Goal: Book appointment/travel/reservation

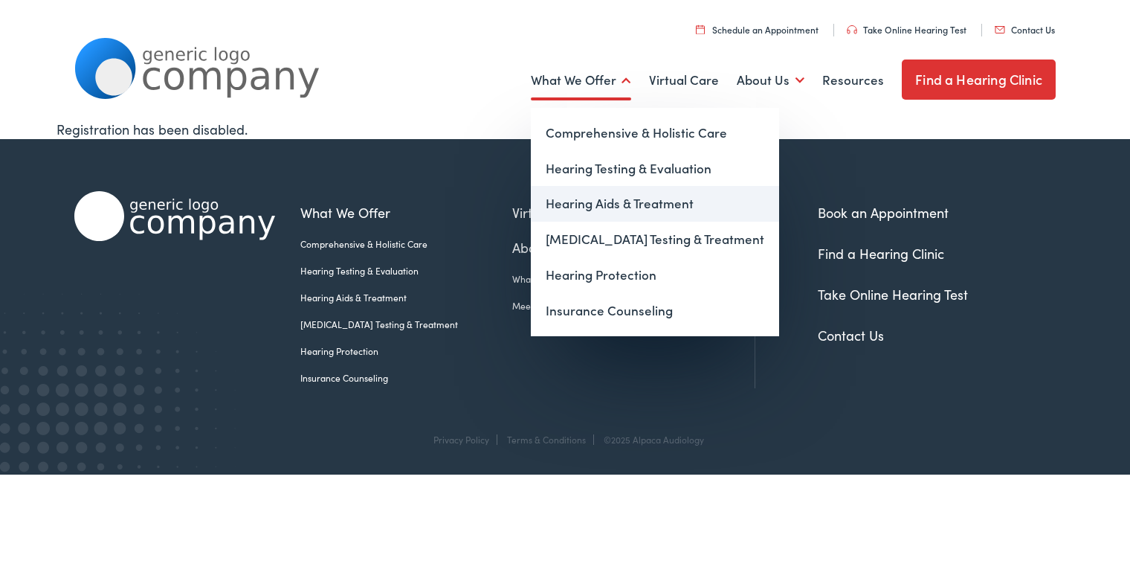
click at [621, 206] on link "Hearing Aids & Treatment" at bounding box center [655, 204] width 248 height 36
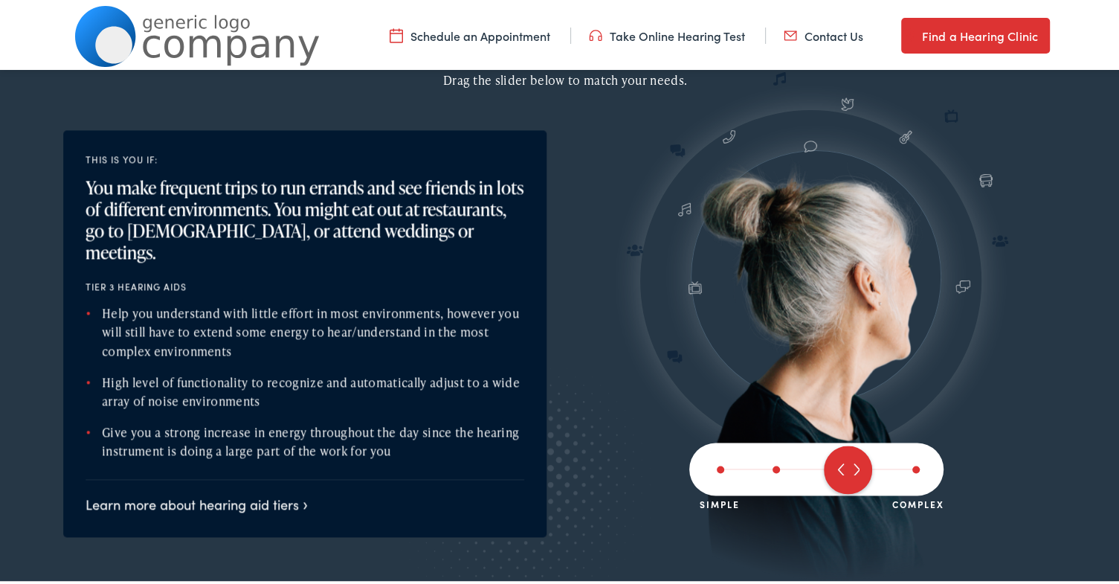
scroll to position [1710, 0]
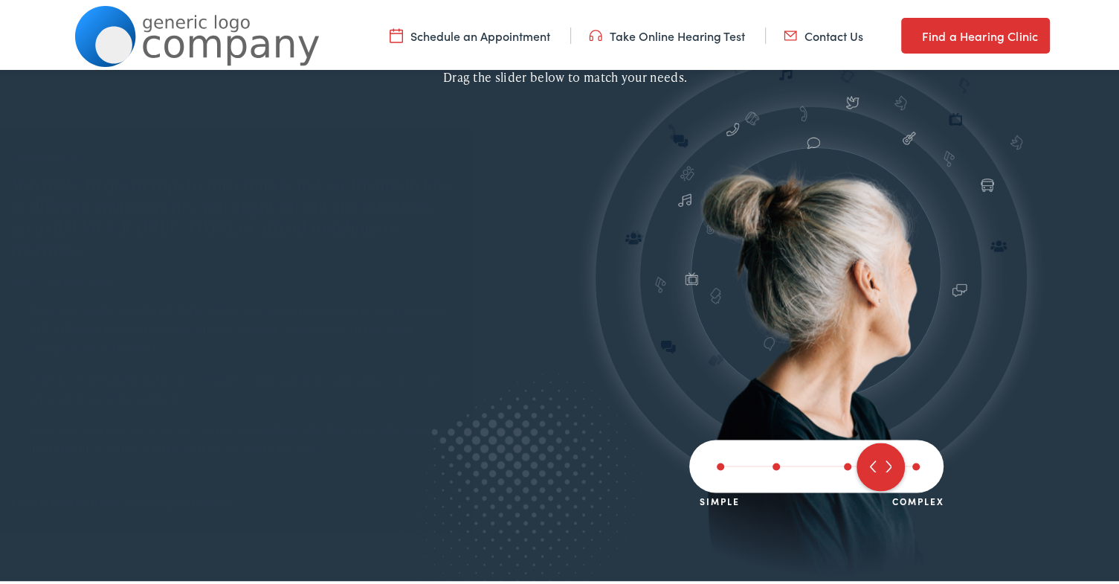
drag, startPoint x: 851, startPoint y: 463, endPoint x: 882, endPoint y: 462, distance: 30.5
click at [871, 463] on span at bounding box center [881, 463] width 48 height 48
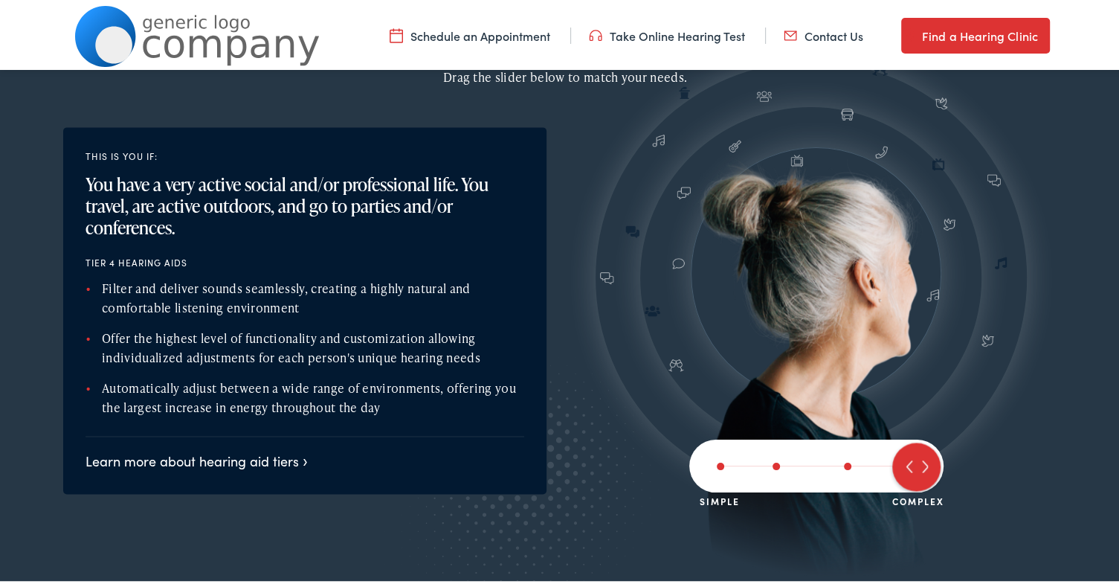
scroll to position [1785, 0]
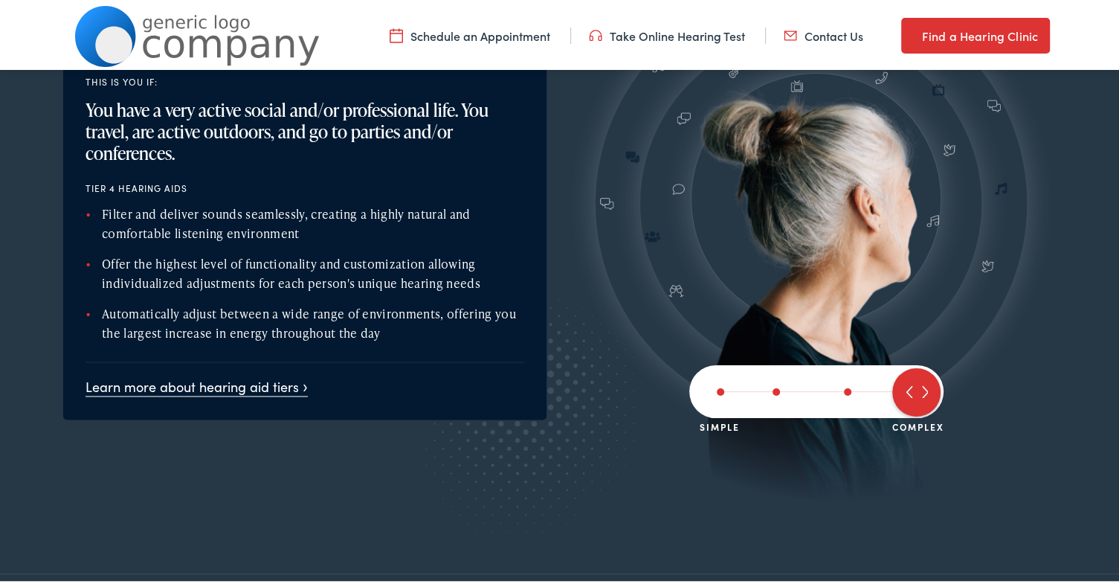
click at [300, 383] on link "Learn more about hearing aid tiers" at bounding box center [197, 383] width 222 height 19
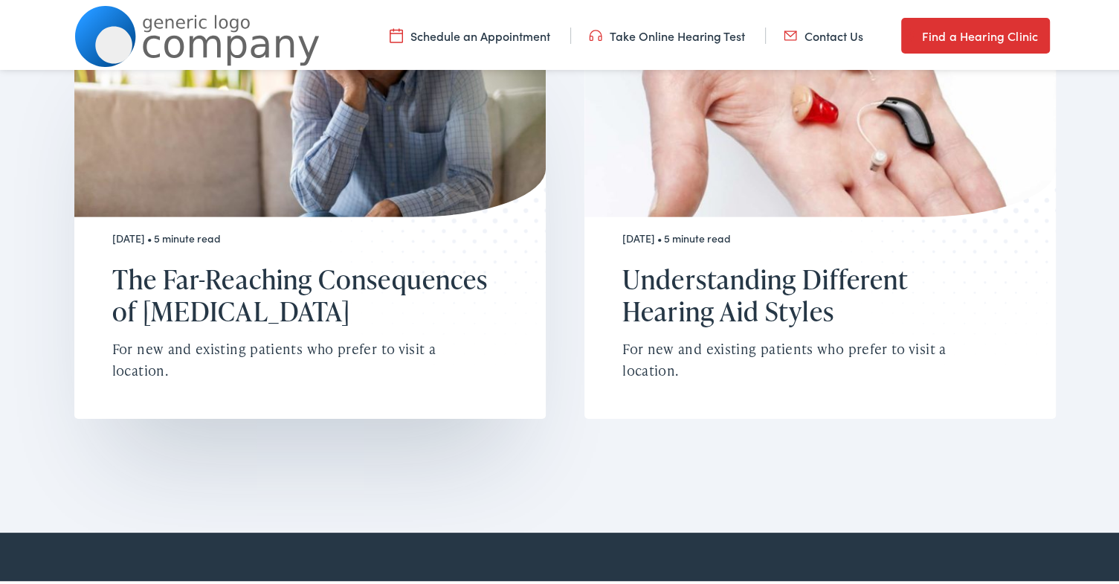
scroll to position [3718, 0]
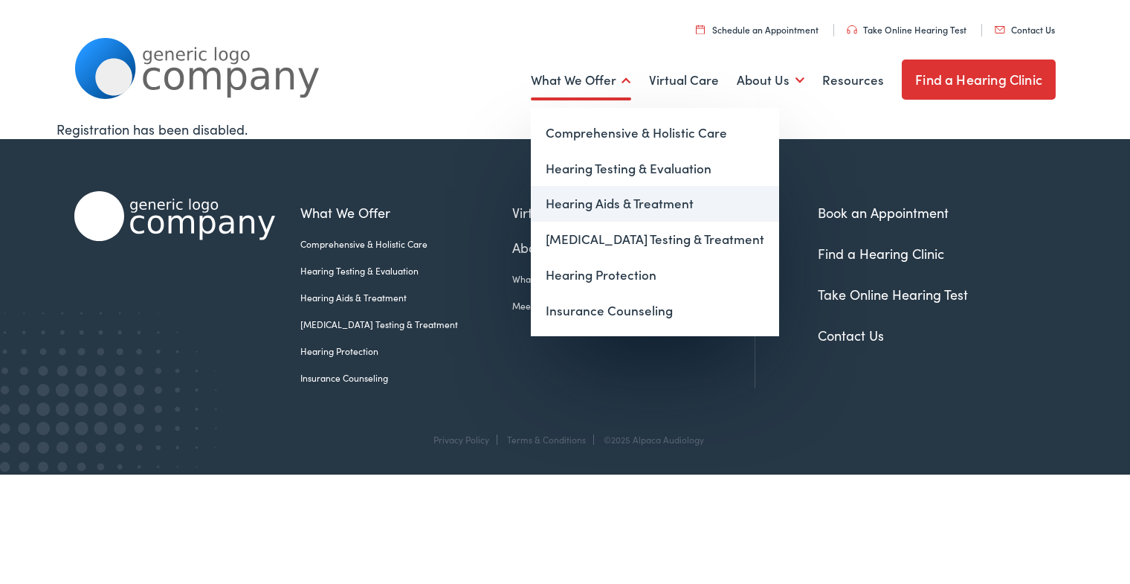
click at [596, 204] on link "Hearing Aids & Treatment" at bounding box center [655, 204] width 248 height 36
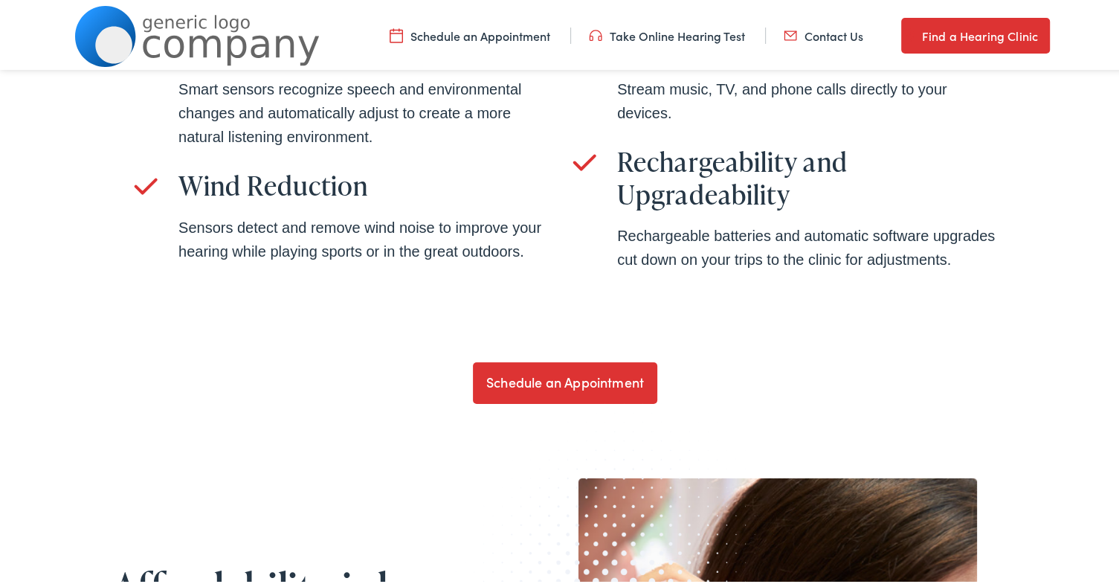
scroll to position [3621, 0]
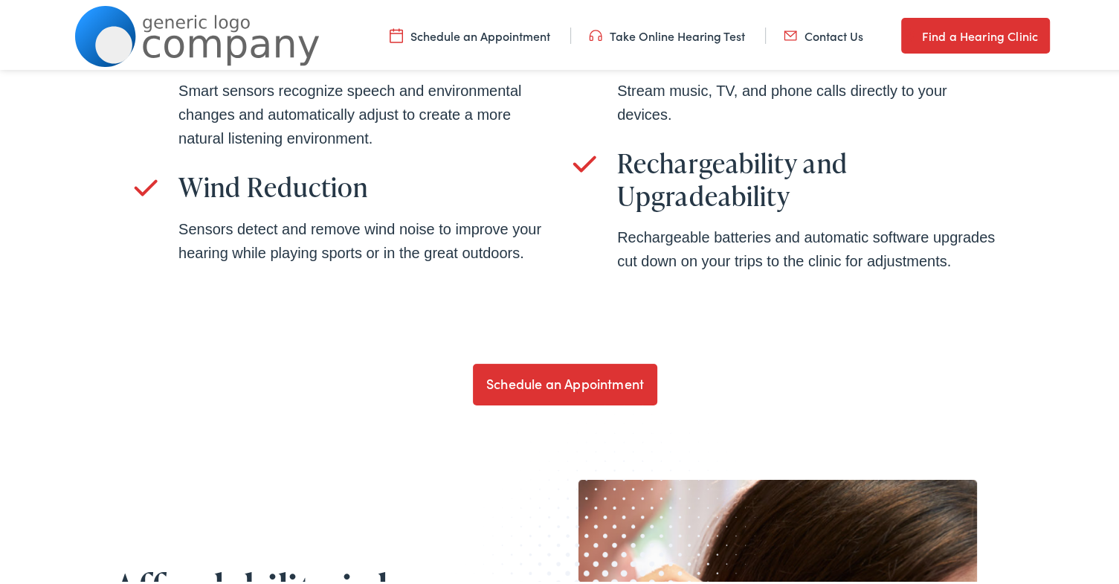
click at [488, 35] on link "Schedule an Appointment" at bounding box center [470, 33] width 161 height 16
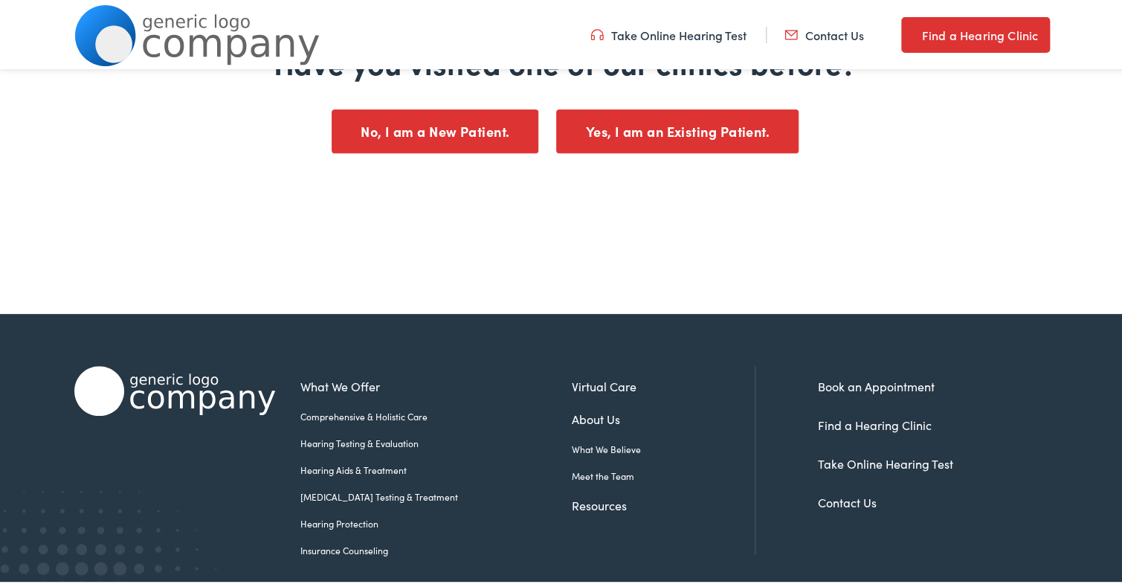
scroll to position [372, 0]
